Goal: Check status: Check status

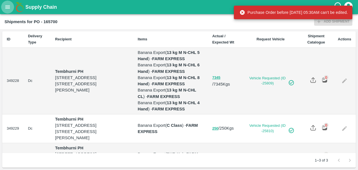
click at [8, 8] on icon "open drawer" at bounding box center [8, 7] width 6 height 6
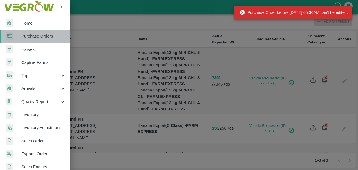
click at [32, 36] on span "Purchase Orders" at bounding box center [43, 36] width 45 height 6
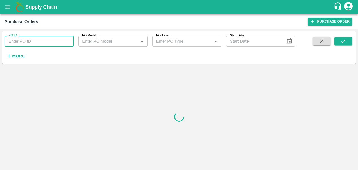
click at [34, 40] on input "PO ID" at bounding box center [39, 41] width 69 height 11
paste input "165700"
type input "165700"
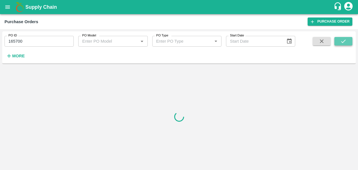
click at [342, 44] on icon "submit" at bounding box center [344, 41] width 6 height 6
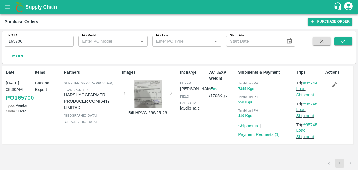
click at [247, 127] on link "Shipments" at bounding box center [248, 125] width 20 height 5
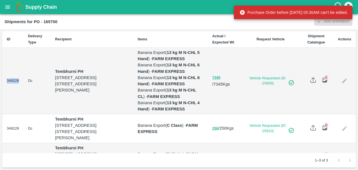
drag, startPoint x: 19, startPoint y: 98, endPoint x: 6, endPoint y: 99, distance: 13.1
click at [6, 99] on td "349228" at bounding box center [12, 81] width 21 height 66
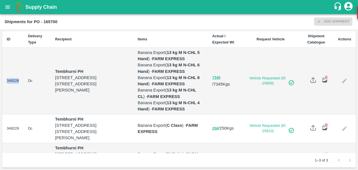
copy td "349228"
click at [8, 9] on icon "open drawer" at bounding box center [8, 7] width 6 height 6
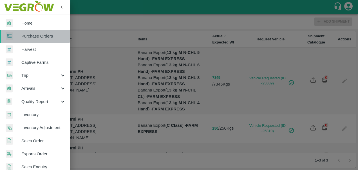
click at [33, 35] on span "Purchase Orders" at bounding box center [43, 36] width 45 height 6
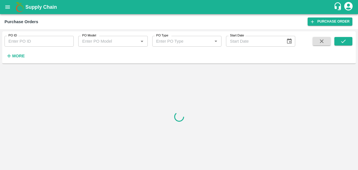
click at [33, 41] on input "PO ID" at bounding box center [39, 41] width 69 height 11
paste input "165707"
type input "165707"
click at [344, 41] on icon "submit" at bounding box center [343, 40] width 5 height 3
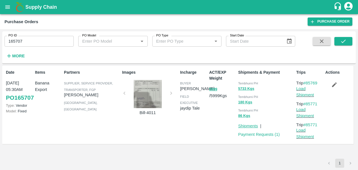
click at [247, 127] on link "Shipments" at bounding box center [248, 125] width 20 height 5
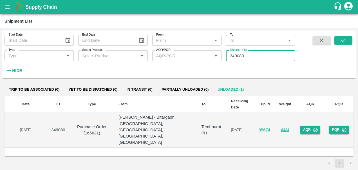
click at [248, 54] on input "349080" at bounding box center [260, 55] width 69 height 11
paste input "text"
type input "349228"
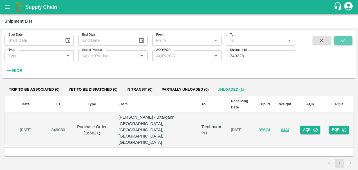
click at [342, 41] on icon "submit" at bounding box center [343, 40] width 5 height 3
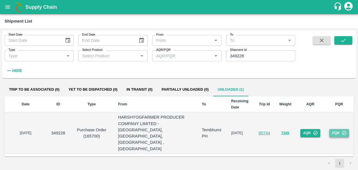
click at [341, 129] on button "PQR" at bounding box center [340, 133] width 20 height 8
click at [305, 129] on button "AQR" at bounding box center [311, 133] width 20 height 8
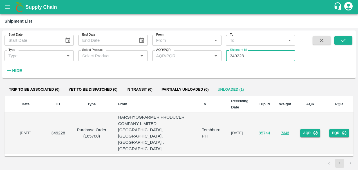
click at [250, 54] on input "349228" at bounding box center [260, 55] width 69 height 11
paste input "text"
type input "349375"
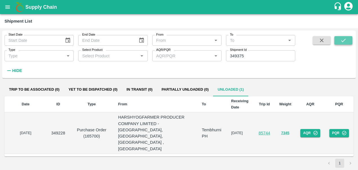
click at [346, 39] on icon "submit" at bounding box center [344, 40] width 6 height 6
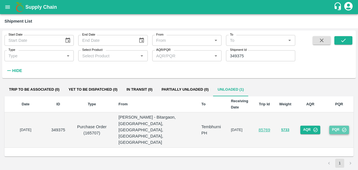
click at [337, 125] on button "PQR" at bounding box center [340, 129] width 20 height 8
click at [307, 125] on button "AQR" at bounding box center [311, 129] width 20 height 8
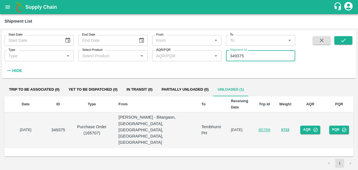
click at [245, 56] on input "349375" at bounding box center [260, 55] width 69 height 11
paste input "text"
type input "349154"
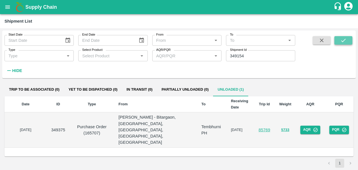
click at [345, 38] on icon "submit" at bounding box center [344, 40] width 6 height 6
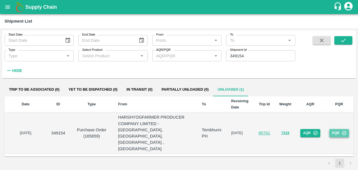
click at [340, 129] on button "PQR" at bounding box center [340, 133] width 20 height 8
click at [309, 129] on button "AQR" at bounding box center [311, 133] width 20 height 8
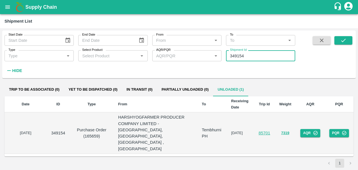
click at [249, 54] on input "349154" at bounding box center [260, 55] width 69 height 11
paste input "text"
type input "349203"
click at [346, 41] on icon "submit" at bounding box center [344, 40] width 6 height 6
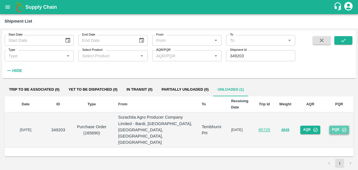
click at [335, 125] on button "PQR" at bounding box center [340, 129] width 20 height 8
click at [309, 125] on button "AQR" at bounding box center [311, 129] width 20 height 8
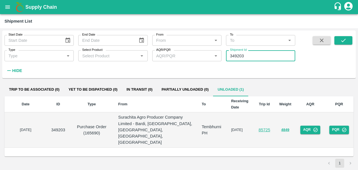
click at [251, 58] on input "349203" at bounding box center [260, 55] width 69 height 11
paste input "text"
type input "349246"
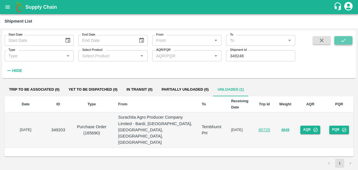
click at [341, 41] on icon "submit" at bounding box center [344, 40] width 6 height 6
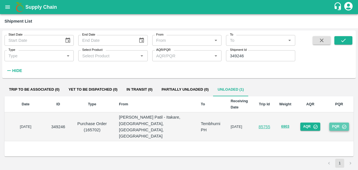
click at [338, 124] on button "PQR" at bounding box center [340, 126] width 20 height 8
click at [310, 123] on button "AQR" at bounding box center [311, 126] width 20 height 8
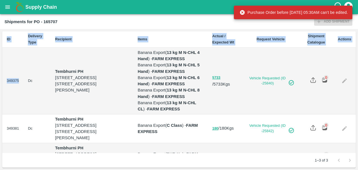
drag, startPoint x: 19, startPoint y: 100, endPoint x: 2, endPoint y: 99, distance: 16.9
click at [2, 99] on div "ID Delivery Type Recipient Items Actual / Expected Wt Request Vehicle Shipment …" at bounding box center [179, 99] width 358 height 141
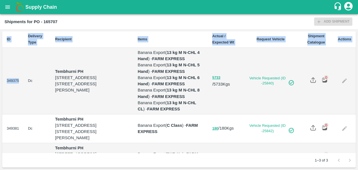
click at [2, 99] on div "ID Delivery Type Recipient Items Actual / Expected Wt Request Vehicle Shipment …" at bounding box center [179, 99] width 358 height 141
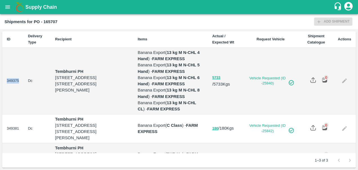
drag, startPoint x: 19, startPoint y: 99, endPoint x: 7, endPoint y: 99, distance: 11.6
click at [7, 99] on td "349375" at bounding box center [12, 81] width 21 height 66
copy td "349375"
click at [7, 8] on icon "open drawer" at bounding box center [8, 7] width 6 height 6
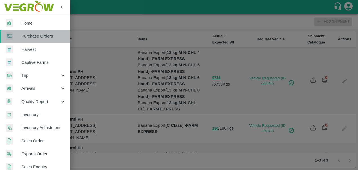
click at [42, 39] on span "Purchase Orders" at bounding box center [43, 36] width 45 height 6
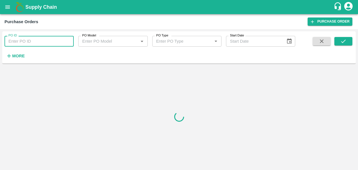
click at [34, 44] on input "PO ID" at bounding box center [39, 41] width 69 height 11
paste input "165659"
type input "165659"
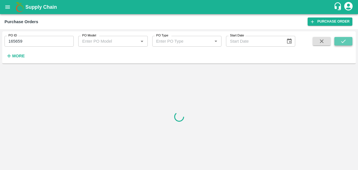
click at [346, 42] on icon "submit" at bounding box center [344, 41] width 6 height 6
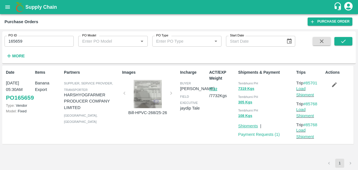
click at [245, 125] on link "Shipments" at bounding box center [248, 125] width 20 height 5
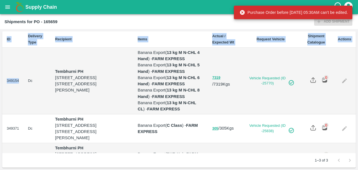
drag, startPoint x: 19, startPoint y: 99, endPoint x: 2, endPoint y: 99, distance: 17.2
click at [2, 99] on div "ID Delivery Type Recipient Items Actual / Expected Wt Request Vehicle Shipment …" at bounding box center [179, 99] width 358 height 141
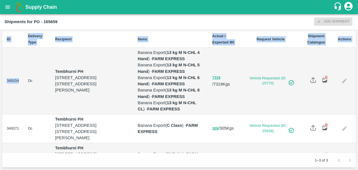
click at [19, 99] on td "349154" at bounding box center [12, 81] width 21 height 66
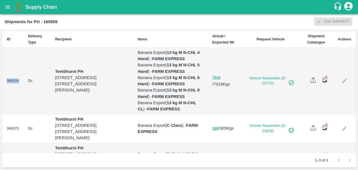
drag, startPoint x: 19, startPoint y: 99, endPoint x: 7, endPoint y: 100, distance: 11.8
click at [7, 100] on td "349154" at bounding box center [12, 81] width 21 height 66
copy td "349154"
click at [7, 3] on button "open drawer" at bounding box center [7, 7] width 13 height 13
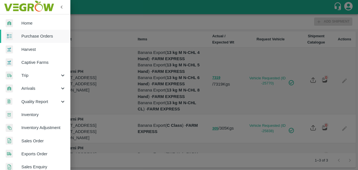
click at [37, 38] on span "Purchase Orders" at bounding box center [43, 36] width 45 height 6
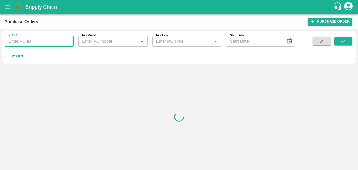
click at [32, 41] on input "PO ID" at bounding box center [39, 41] width 69 height 11
paste input "165690"
type input "165690"
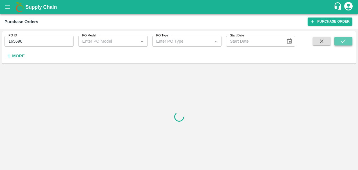
click at [342, 43] on icon "submit" at bounding box center [344, 41] width 6 height 6
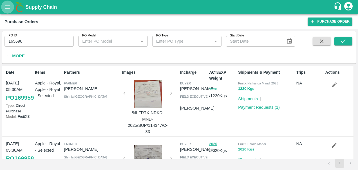
click at [8, 9] on icon "open drawer" at bounding box center [8, 7] width 6 height 6
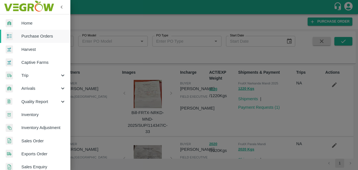
click at [27, 34] on span "Purchase Orders" at bounding box center [43, 36] width 45 height 6
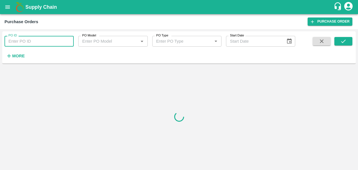
click at [31, 41] on input "PO ID" at bounding box center [39, 41] width 69 height 11
paste input "165690"
type input "165690"
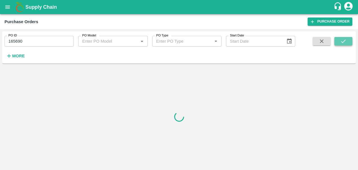
click at [344, 39] on icon "submit" at bounding box center [344, 41] width 6 height 6
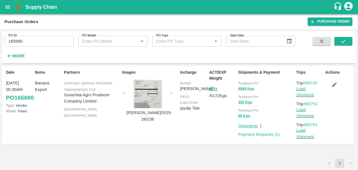
click at [247, 126] on link "Shipments" at bounding box center [248, 125] width 20 height 5
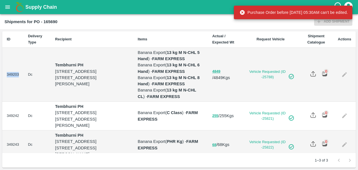
drag, startPoint x: 19, startPoint y: 89, endPoint x: 4, endPoint y: 90, distance: 15.2
click at [4, 90] on td "349203" at bounding box center [12, 75] width 21 height 54
copy td "349203"
click at [4, 90] on td "349203" at bounding box center [12, 75] width 21 height 54
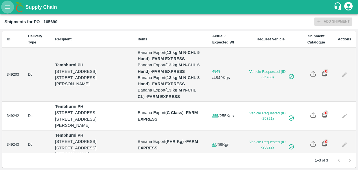
click at [10, 10] on button "open drawer" at bounding box center [7, 7] width 13 height 13
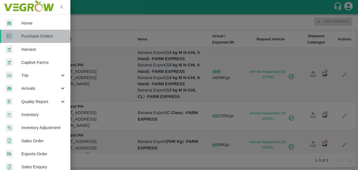
click at [32, 39] on link "Purchase Orders" at bounding box center [35, 36] width 70 height 13
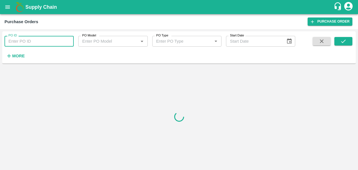
click at [36, 39] on input "PO ID" at bounding box center [39, 41] width 69 height 11
paste input "165702"
type input "165702"
click at [349, 38] on button "submit" at bounding box center [344, 41] width 18 height 8
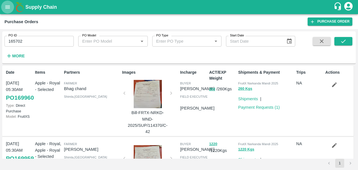
click at [7, 5] on icon "open drawer" at bounding box center [8, 7] width 6 height 6
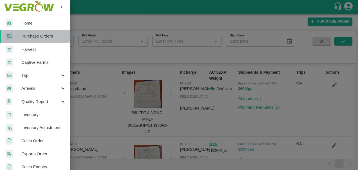
click at [30, 36] on span "Purchase Orders" at bounding box center [43, 36] width 45 height 6
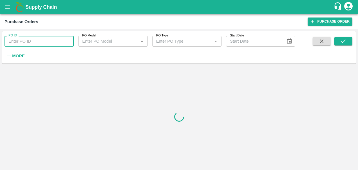
click at [32, 42] on input "PO ID" at bounding box center [39, 41] width 69 height 11
paste input "165702"
type input "165702"
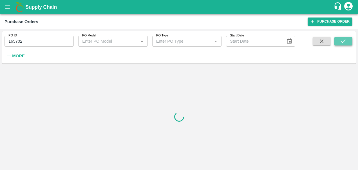
click at [340, 41] on button "submit" at bounding box center [344, 41] width 18 height 8
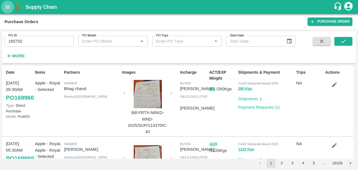
click at [9, 8] on icon "open drawer" at bounding box center [8, 7] width 6 height 6
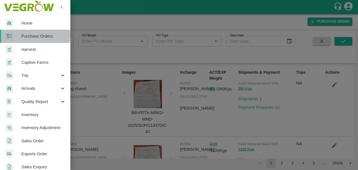
click at [29, 34] on span "Purchase Orders" at bounding box center [43, 36] width 45 height 6
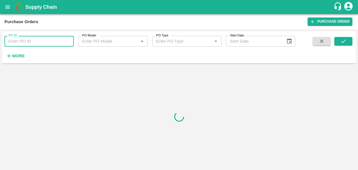
click at [30, 40] on input "PO ID" at bounding box center [39, 41] width 69 height 11
paste input "165702"
type input "165702"
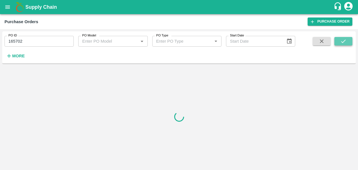
click at [345, 43] on icon "submit" at bounding box center [344, 41] width 6 height 6
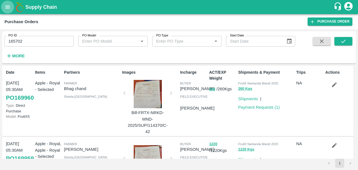
click at [6, 9] on icon "open drawer" at bounding box center [8, 7] width 6 height 6
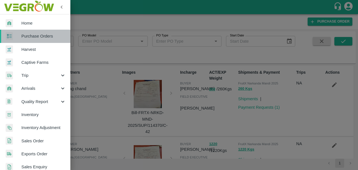
click at [36, 37] on span "Purchase Orders" at bounding box center [43, 36] width 45 height 6
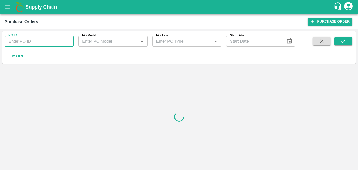
click at [34, 42] on input "PO ID" at bounding box center [39, 41] width 69 height 11
paste input "165702"
type input "165702"
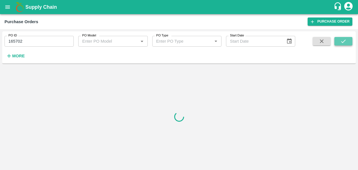
click at [339, 42] on button "submit" at bounding box center [344, 41] width 18 height 8
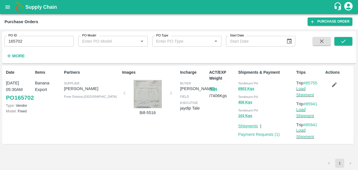
click at [249, 124] on link "Shipments" at bounding box center [248, 125] width 20 height 5
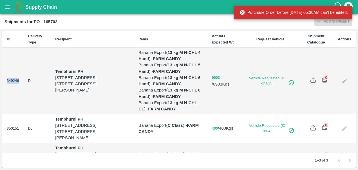
drag, startPoint x: 19, startPoint y: 99, endPoint x: 3, endPoint y: 97, distance: 15.3
click at [3, 97] on td "349246" at bounding box center [12, 81] width 21 height 66
copy td "349246"
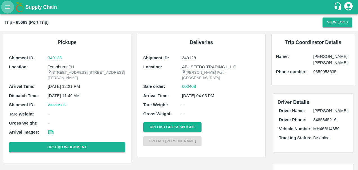
click at [7, 6] on icon "open drawer" at bounding box center [8, 7] width 6 height 6
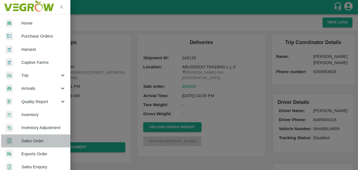
click at [37, 139] on span "Sales Order" at bounding box center [43, 140] width 45 height 6
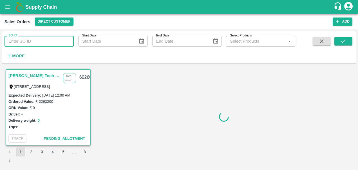
click at [28, 41] on input "SO ID" at bounding box center [39, 41] width 69 height 11
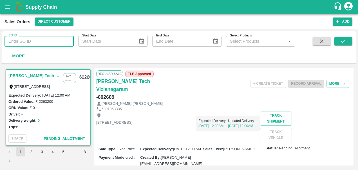
paste input "600399"
type input "600399"
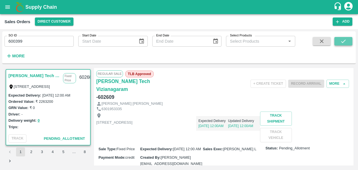
click at [342, 41] on icon "submit" at bounding box center [344, 41] width 6 height 6
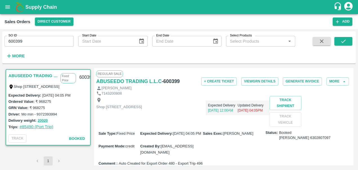
click at [30, 127] on link "#85490 (Port Trip)" at bounding box center [36, 126] width 34 height 5
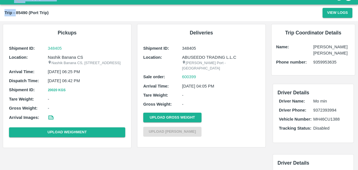
scroll to position [8, 0]
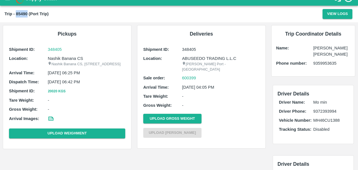
drag, startPoint x: 15, startPoint y: 3, endPoint x: 28, endPoint y: 10, distance: 13.7
click at [28, 10] on div "Trip - 85490 (Port Trip) View Logs" at bounding box center [179, 14] width 358 height 17
copy b "85490"
click at [182, 48] on p "348405" at bounding box center [220, 49] width 77 height 6
drag, startPoint x: 182, startPoint y: 48, endPoint x: 193, endPoint y: 49, distance: 11.0
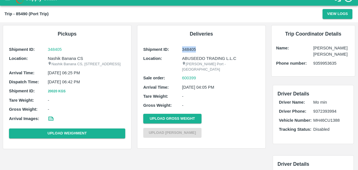
click at [193, 49] on p "348405" at bounding box center [220, 49] width 77 height 6
copy p "348405"
